Goal: Information Seeking & Learning: Learn about a topic

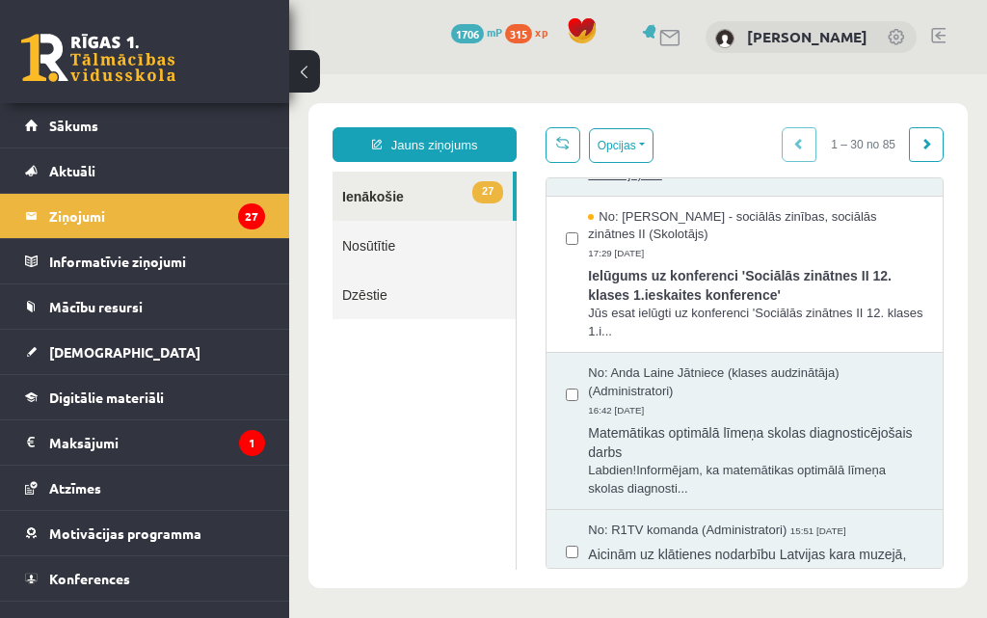
scroll to position [1928, 0]
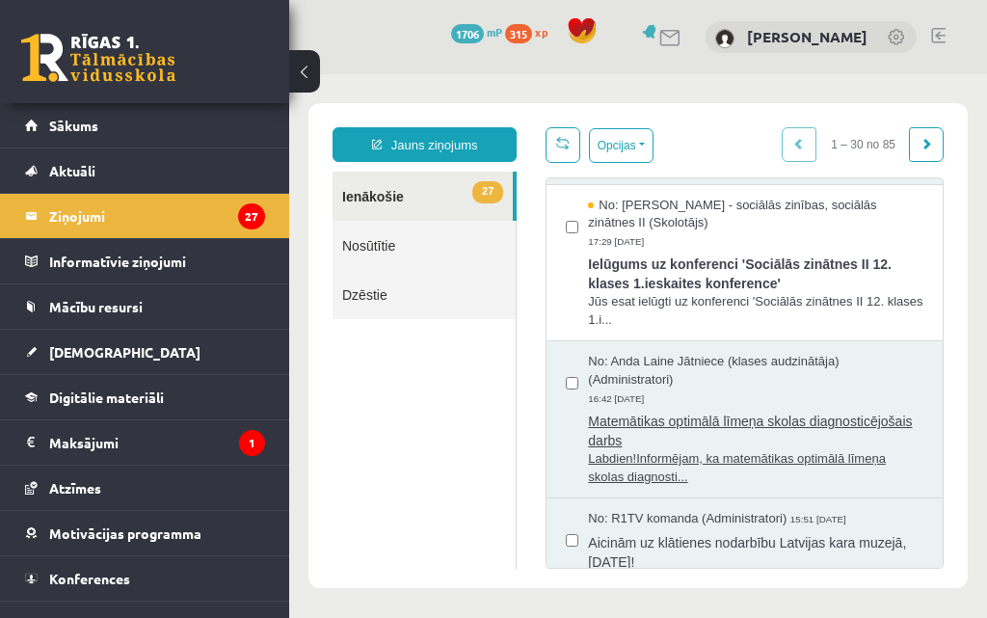
click at [661, 450] on span "Matemātikas optimālā līmeņa skolas diagnosticējošais darbs" at bounding box center [756, 428] width 336 height 43
click at [686, 446] on span "Matemātikas optimālā līmeņa skolas diagnosticējošais darbs" at bounding box center [756, 428] width 336 height 43
click at [634, 472] on span "Labdien!Informējam, ka matemātikas optimālā līmeņa skolas diagnosti..." at bounding box center [756, 468] width 336 height 36
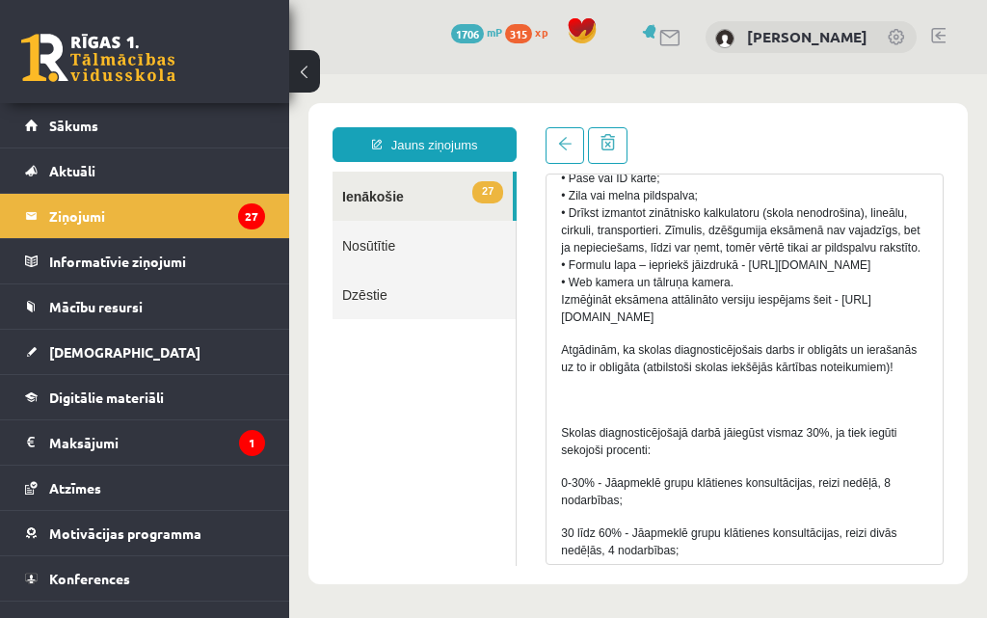
scroll to position [1157, 0]
drag, startPoint x: 561, startPoint y: 336, endPoint x: 986, endPoint y: 337, distance: 425.2
click at [986, 337] on body "Jauns ziņojums 27 Ienākošie Nosūtītie Dzēstie ** ********* ********* ******* Te…" at bounding box center [638, 343] width 698 height 539
drag, startPoint x: 732, startPoint y: 334, endPoint x: 600, endPoint y: 328, distance: 132.2
click at [600, 323] on span "Līdz 1. oktobrim iesniedzot apliecinošu dokumentu faktam, ka atrodies/atradīsie…" at bounding box center [741, 221] width 360 height 204
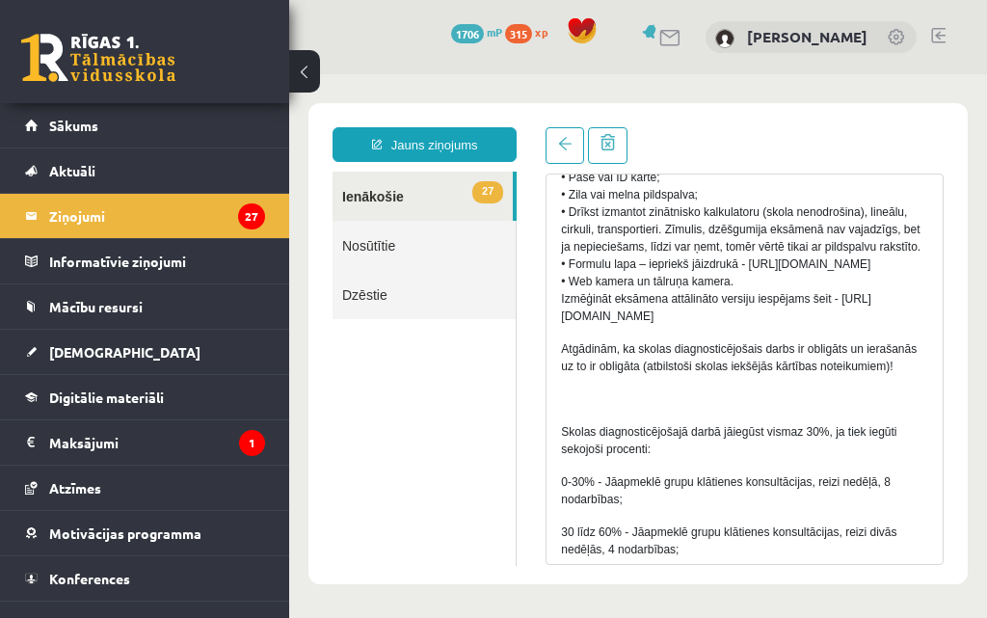
click at [611, 323] on span "Līdz 1. oktobrim iesniedzot apliecinošu dokumentu faktam, ka atrodies/atradīsie…" at bounding box center [741, 221] width 360 height 204
drag, startPoint x: 611, startPoint y: 333, endPoint x: 587, endPoint y: 344, distance: 26.7
click at [587, 323] on span "Līdz 1. oktobrim iesniedzot apliecinošu dokumentu faktam, ka atrodies/atradīsie…" at bounding box center [741, 221] width 360 height 204
click at [581, 323] on span "Līdz 1. oktobrim iesniedzot apliecinošu dokumentu faktam, ka atrodies/atradīsie…" at bounding box center [741, 221] width 360 height 204
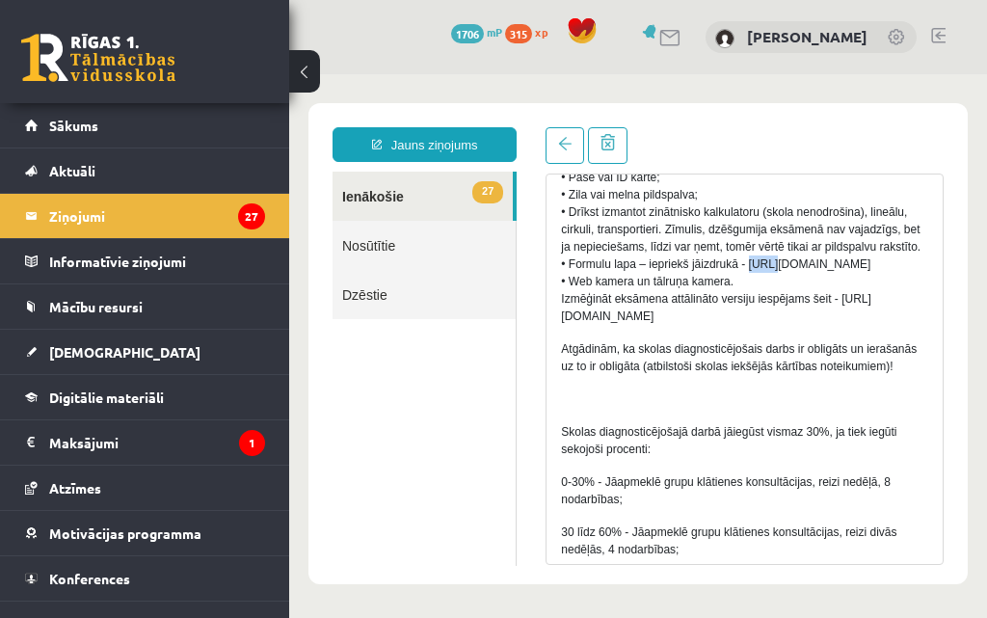
click at [581, 323] on span "Līdz 1. oktobrim iesniedzot apliecinošu dokumentu faktam, ka atrodies/atradīsie…" at bounding box center [741, 221] width 360 height 204
click at [613, 324] on p "Līdz 1. oktobrim iesniedzot apliecinošu dokumentu faktam, ka atrodies/atradīsie…" at bounding box center [744, 221] width 367 height 208
click at [745, 323] on span "Līdz 1. oktobrim iesniedzot apliecinošu dokumentu faktam, ka atrodies/atradīsie…" at bounding box center [741, 221] width 360 height 204
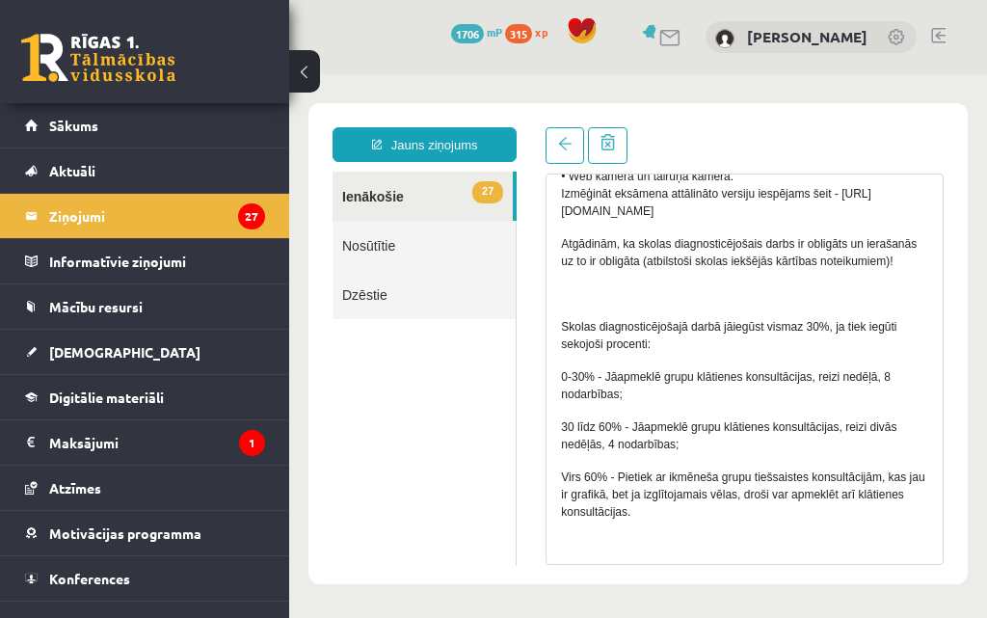
scroll to position [1254, 0]
